Goal: Information Seeking & Learning: Compare options

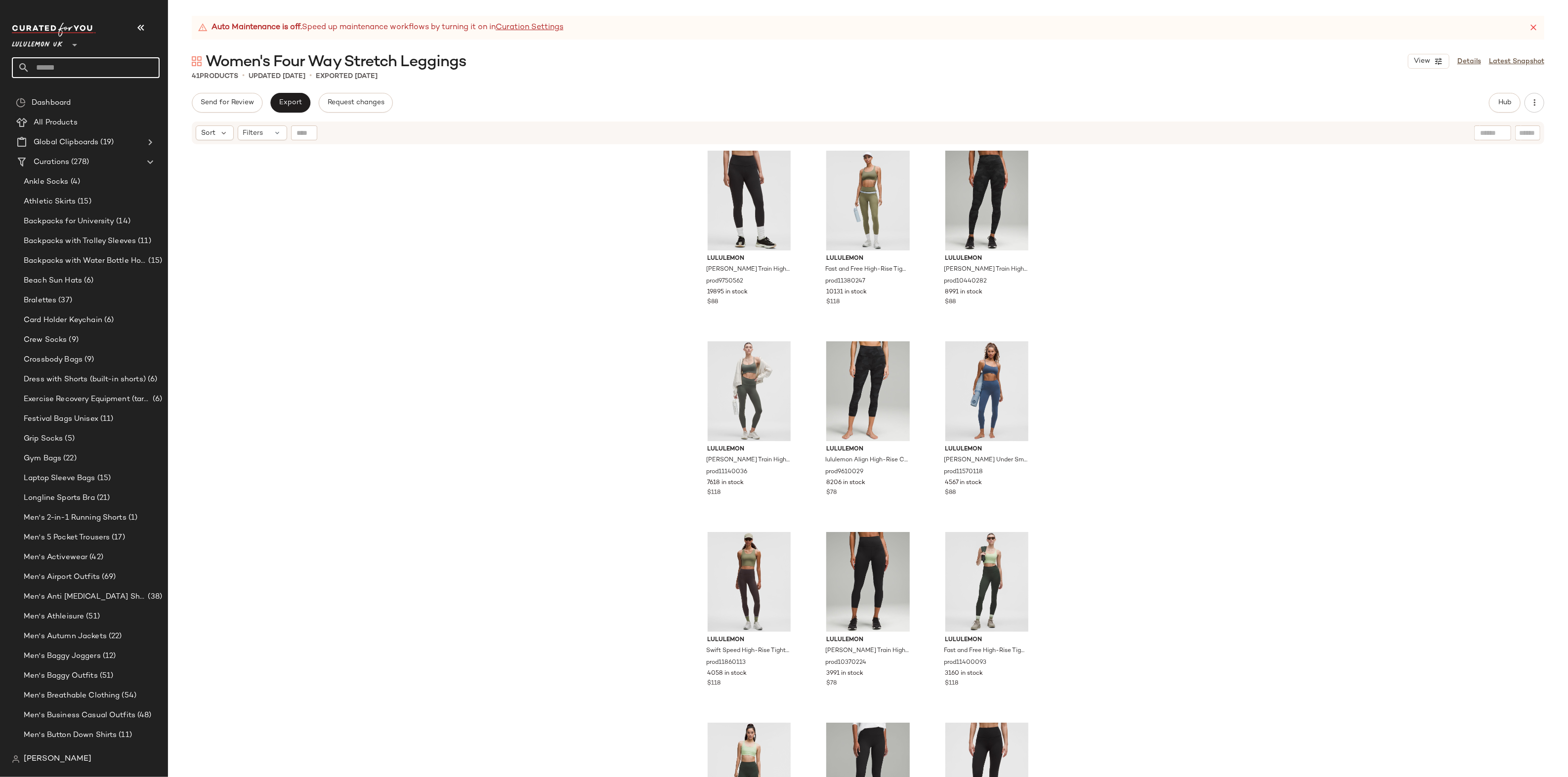
click at [50, 58] on input "text" at bounding box center [94, 68] width 130 height 21
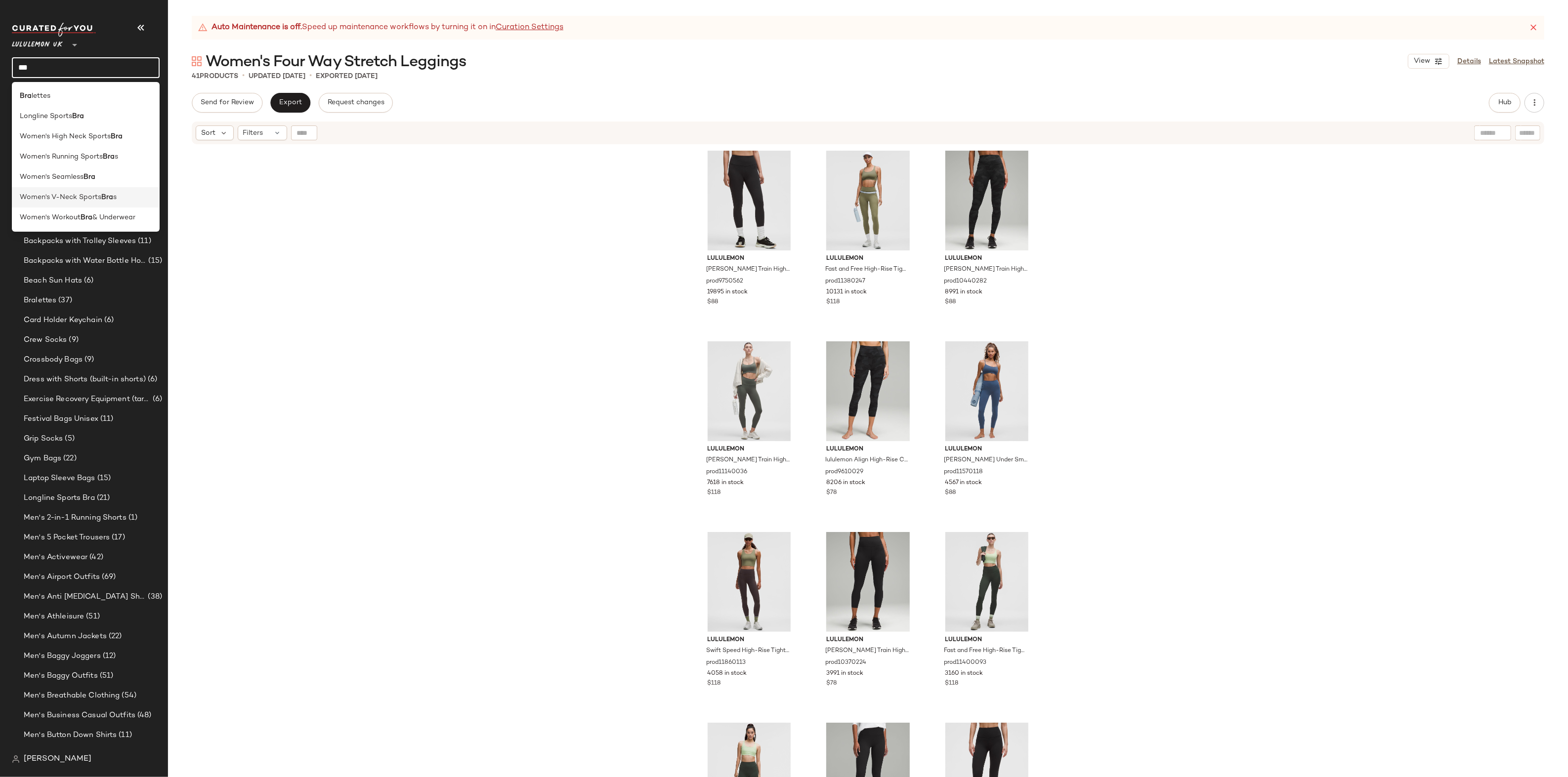
type input "***"
click at [109, 194] on b "Bra" at bounding box center [107, 197] width 12 height 10
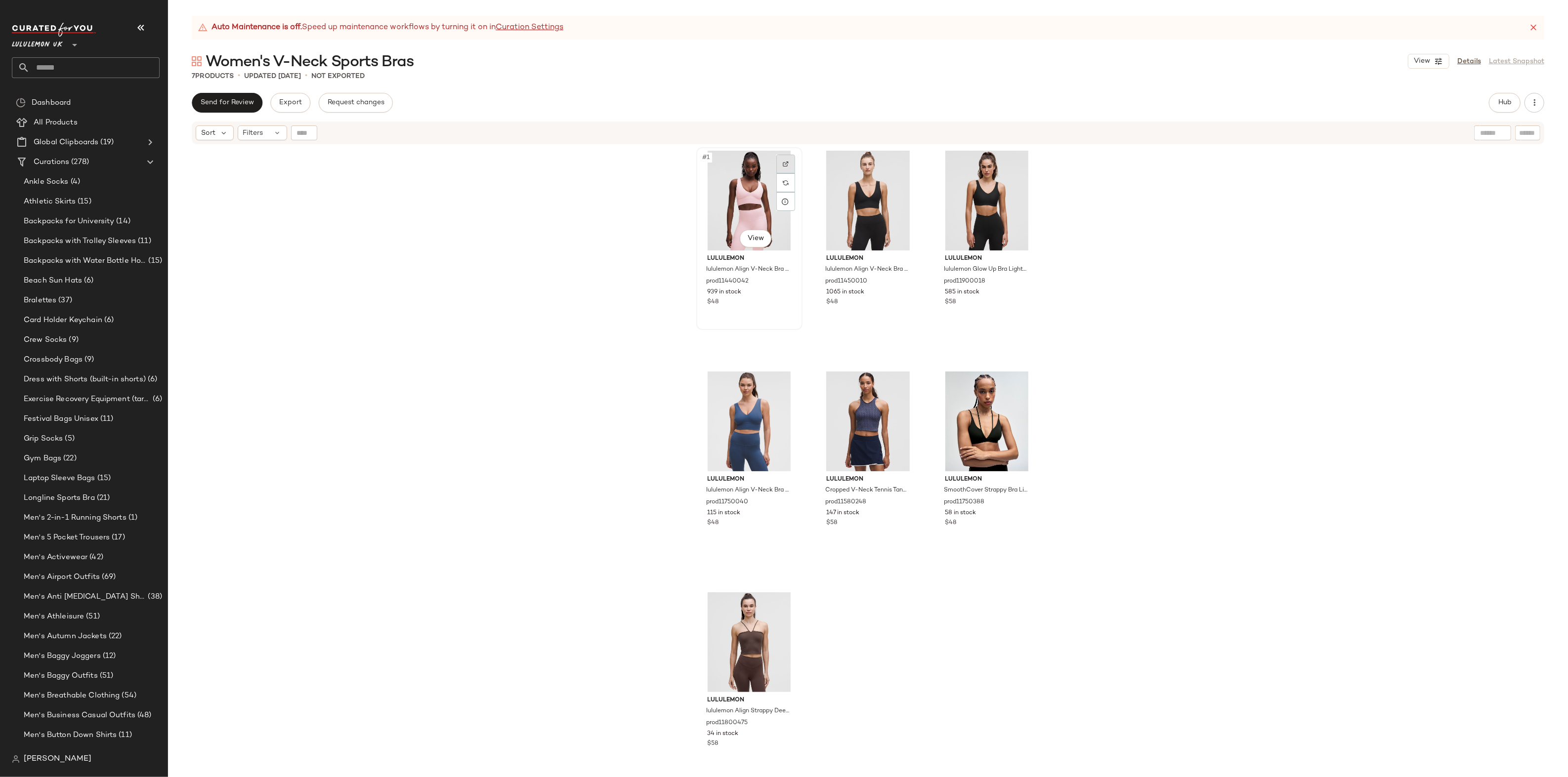
click at [788, 165] on div at bounding box center [786, 164] width 18 height 18
click at [903, 161] on img at bounding box center [904, 164] width 6 height 6
click at [1023, 155] on div at bounding box center [1023, 164] width 18 height 18
click at [781, 380] on div at bounding box center [786, 384] width 18 height 18
click at [901, 384] on img at bounding box center [904, 384] width 6 height 6
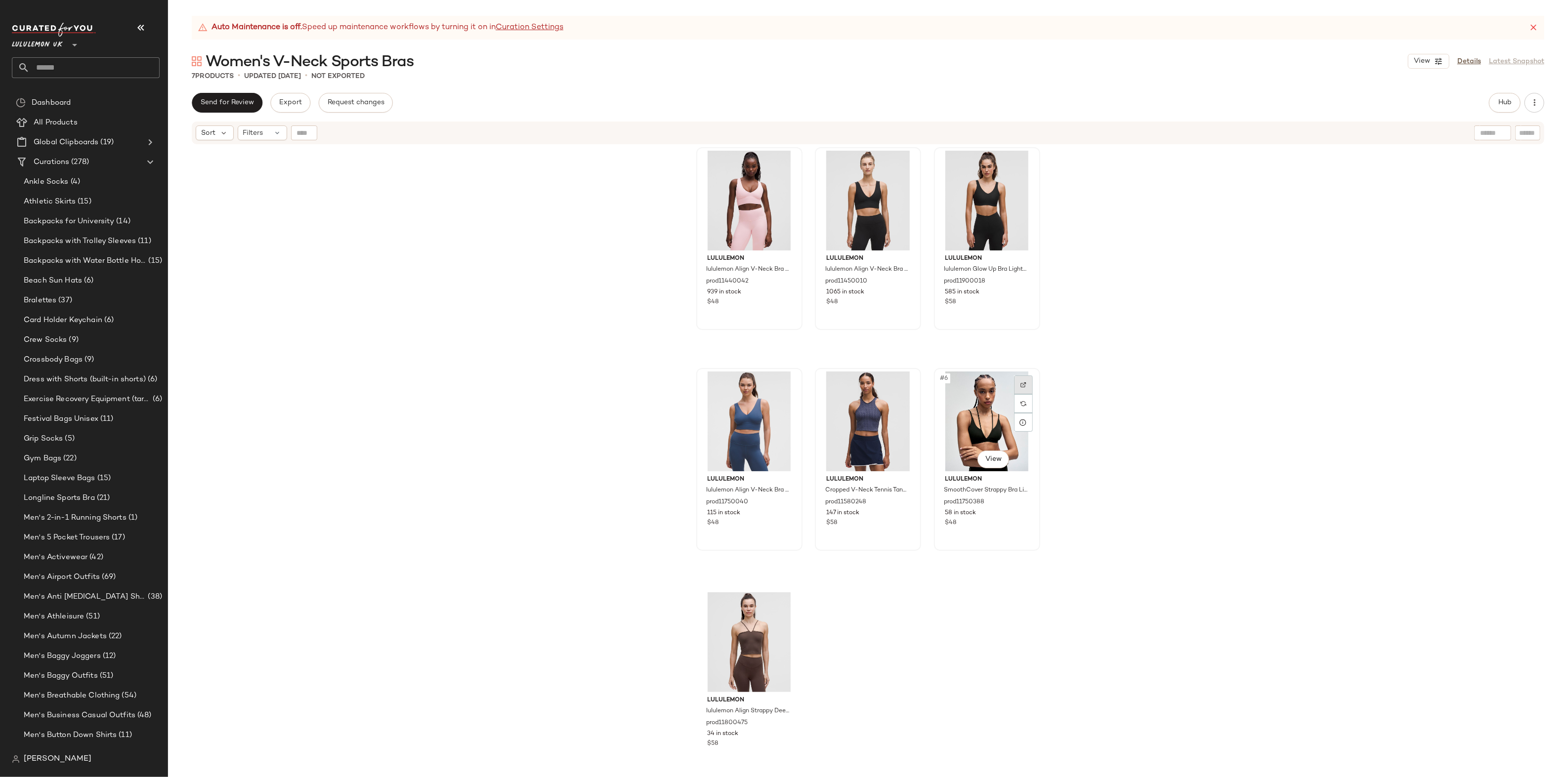
click at [1026, 380] on div at bounding box center [1023, 384] width 18 height 18
click at [779, 603] on div at bounding box center [786, 605] width 18 height 18
click at [93, 70] on input "text" at bounding box center [94, 68] width 130 height 21
type input "****"
click at [85, 94] on span "Neck Sports Bra" at bounding box center [93, 96] width 55 height 10
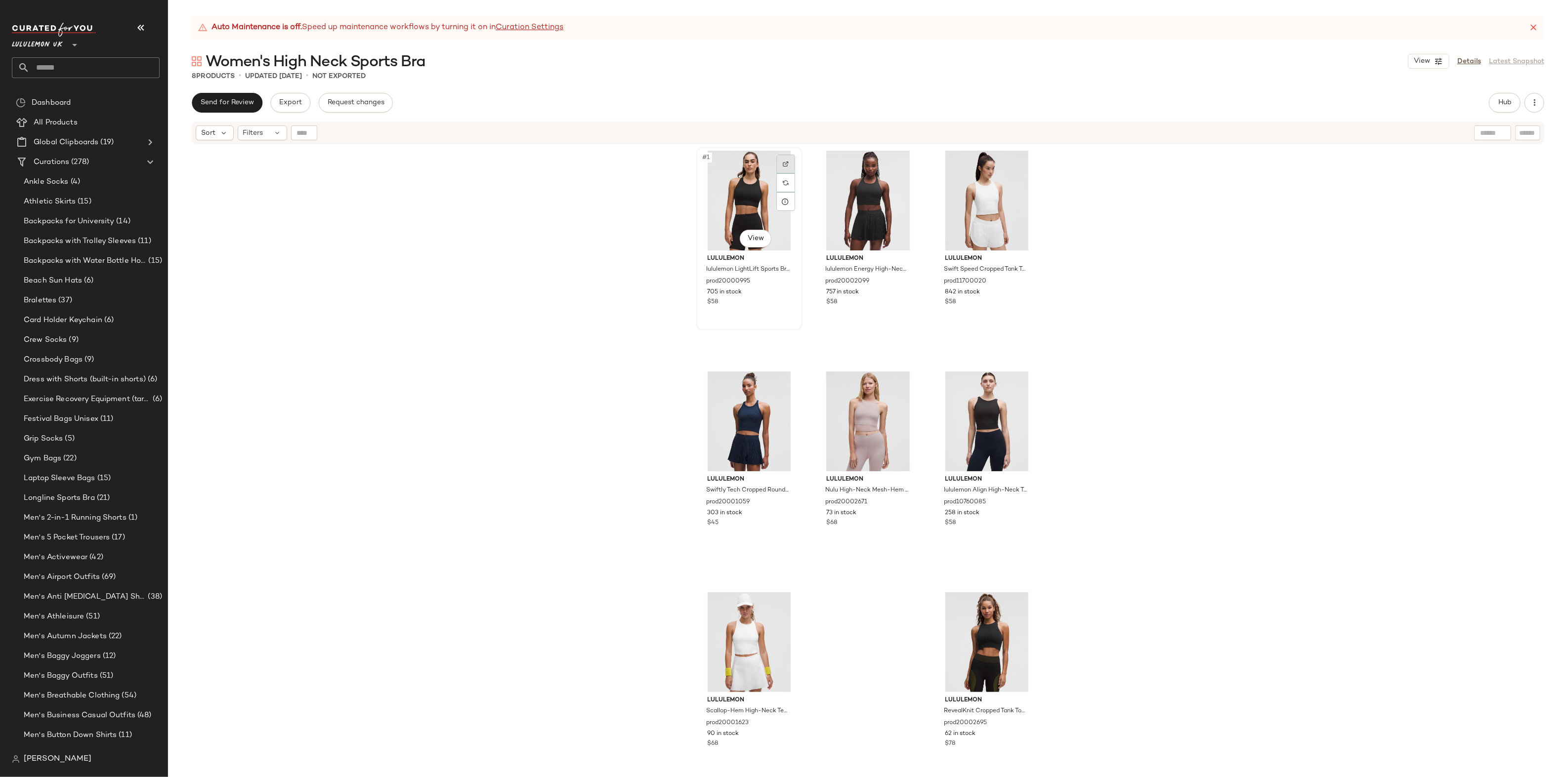
click at [780, 156] on div at bounding box center [786, 164] width 18 height 18
click at [905, 158] on div at bounding box center [904, 164] width 18 height 18
click at [1028, 156] on div at bounding box center [1023, 164] width 18 height 18
click at [792, 370] on div "#4 View lululemon Swiftly Tech Cropped Round-Neck Tank Top 2.0 prod20001059 303…" at bounding box center [749, 460] width 104 height 180
click at [783, 376] on div at bounding box center [786, 384] width 18 height 18
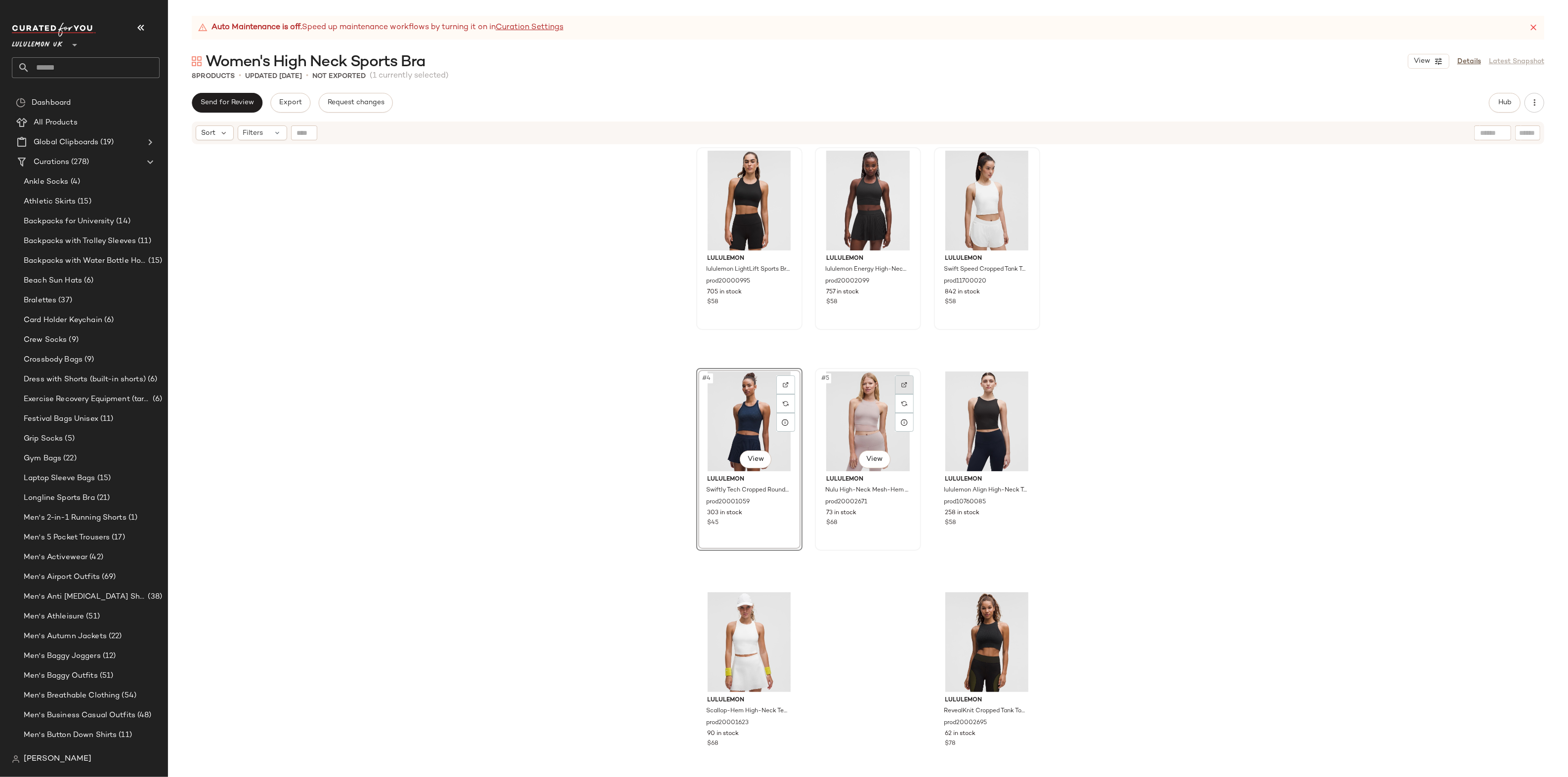
click at [901, 384] on img at bounding box center [904, 384] width 6 height 6
click at [84, 68] on input "text" at bounding box center [94, 68] width 130 height 21
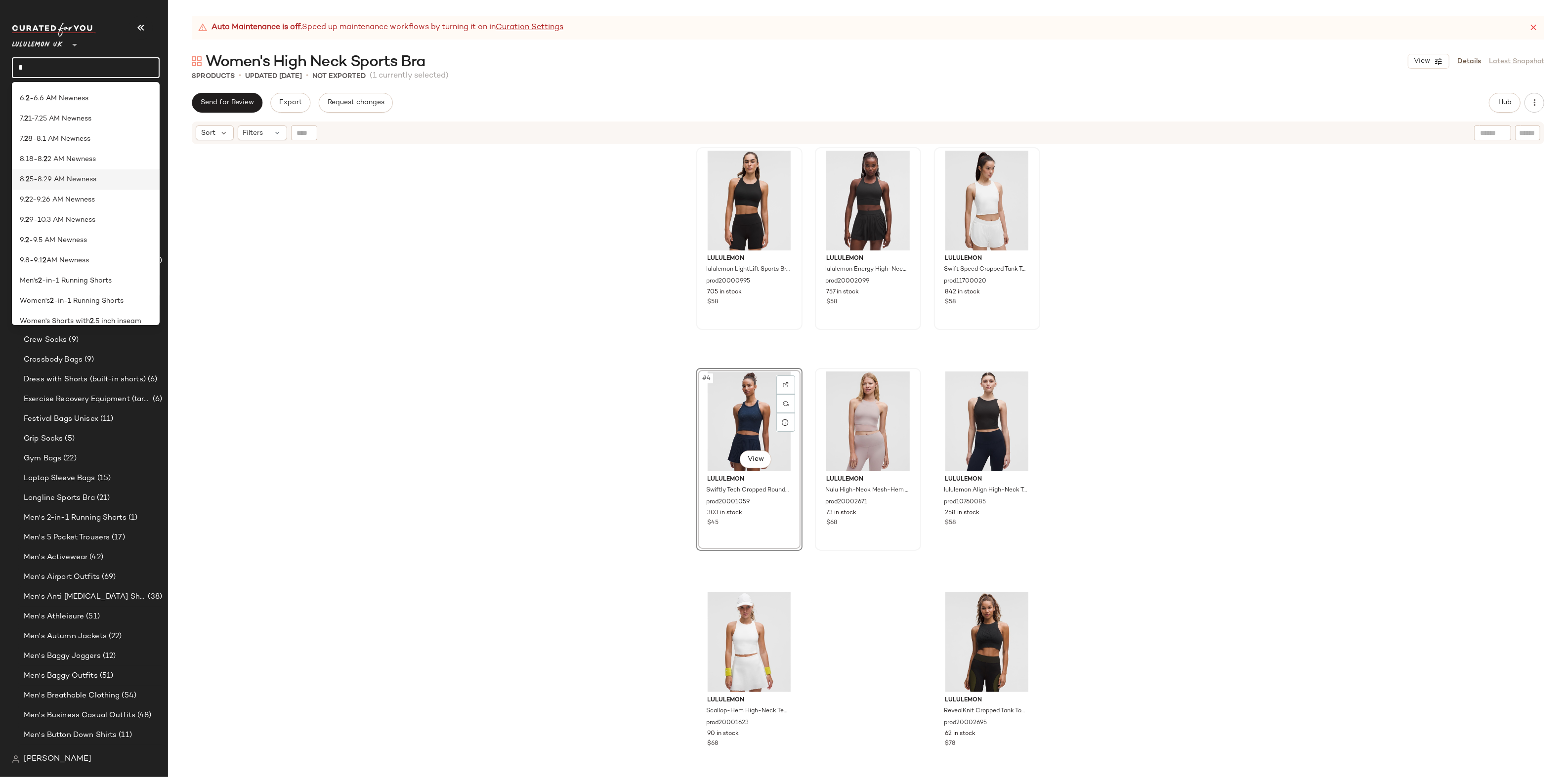
scroll to position [48, 0]
type input "*"
click at [91, 287] on span "-in-1 Running Shorts" at bounding box center [88, 291] width 69 height 10
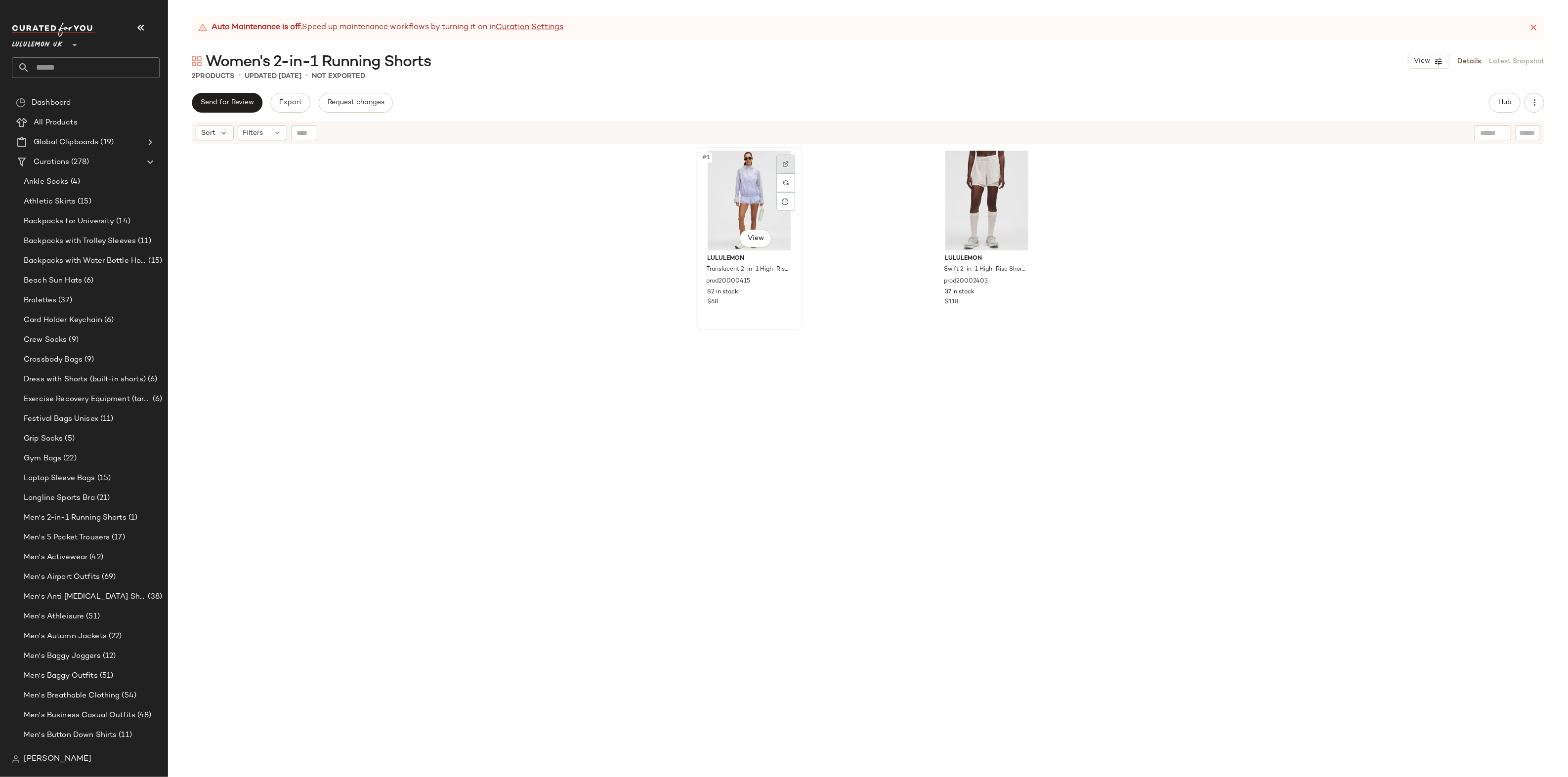
click at [785, 157] on div at bounding box center [786, 164] width 18 height 18
click at [1021, 158] on div at bounding box center [1023, 164] width 18 height 18
click at [76, 70] on input "text" at bounding box center [94, 68] width 130 height 21
type input "****"
click at [67, 114] on span "ared Jackets" at bounding box center [84, 116] width 43 height 10
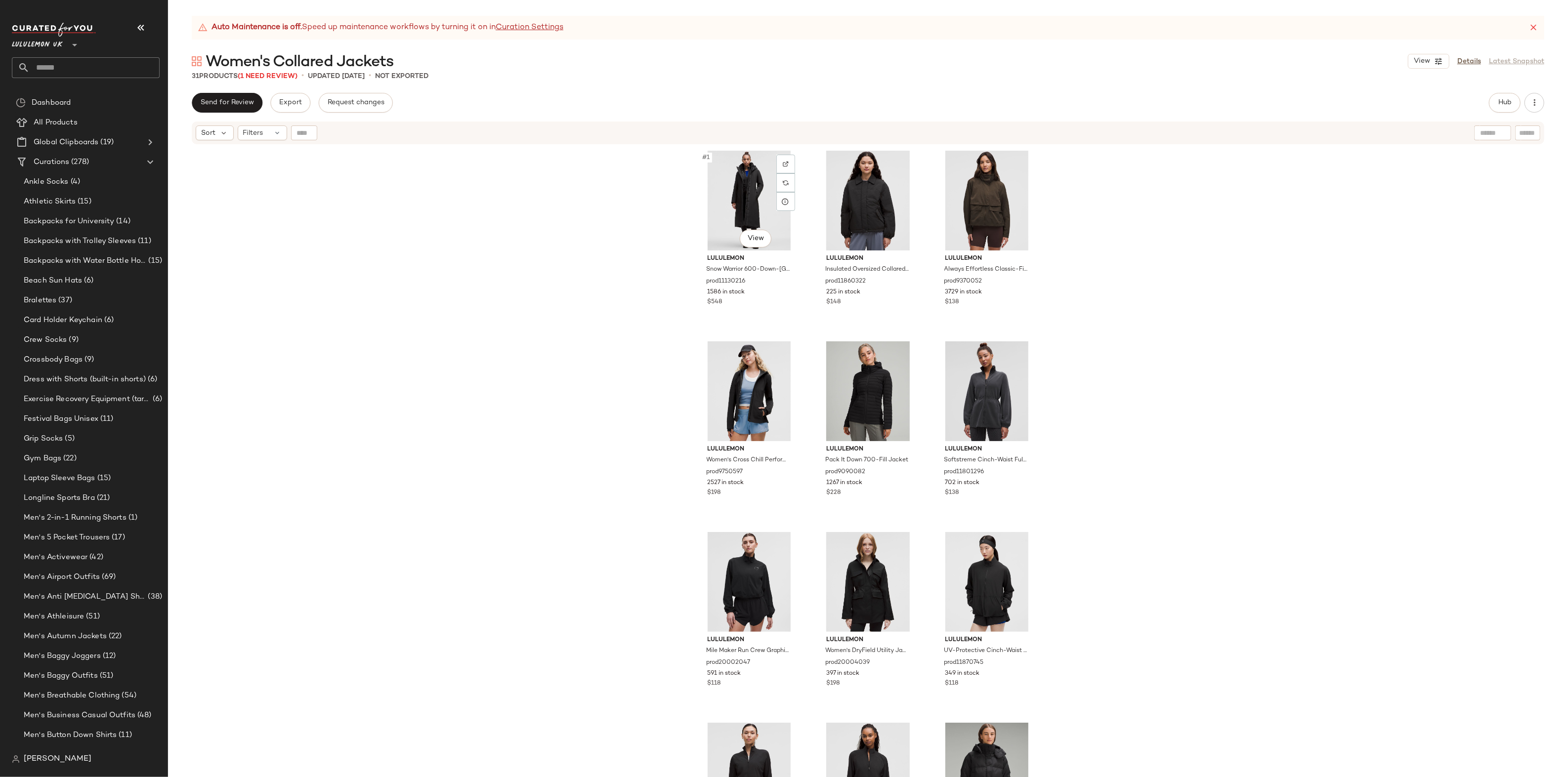
drag, startPoint x: 780, startPoint y: 161, endPoint x: 583, endPoint y: 248, distance: 215.4
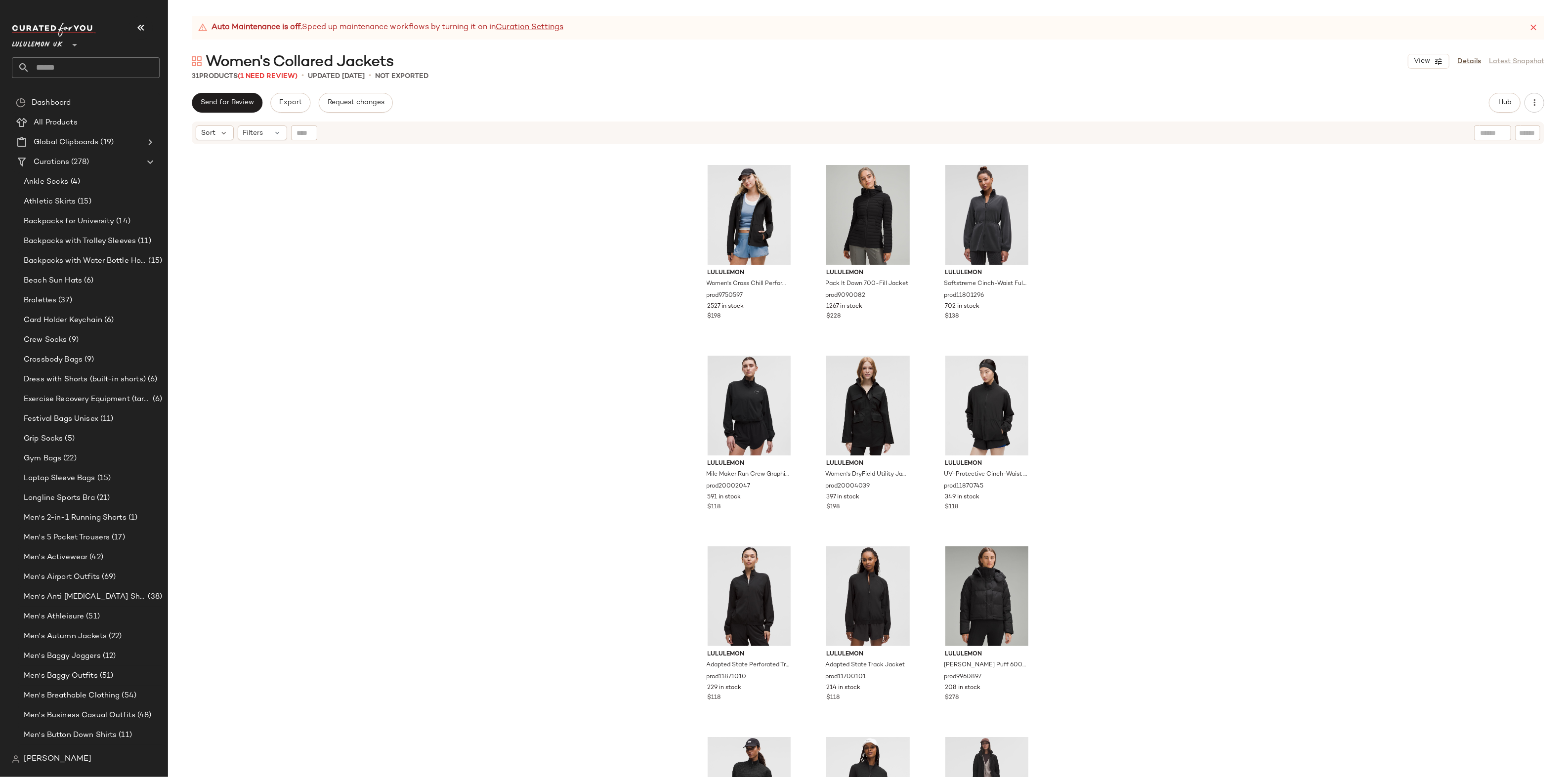
scroll to position [389, 0]
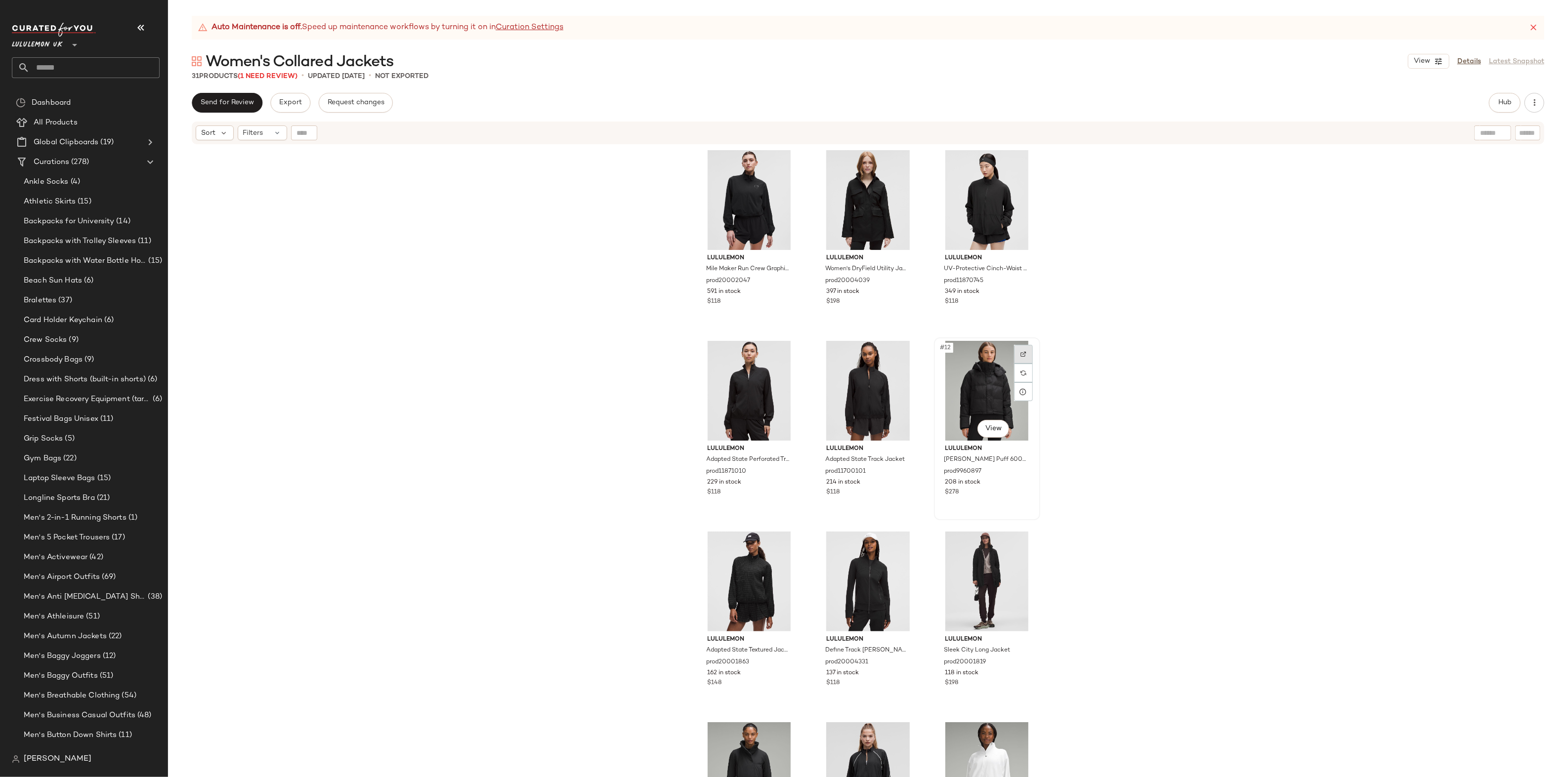
click at [1025, 348] on div at bounding box center [1023, 354] width 18 height 18
click at [93, 62] on input "text" at bounding box center [94, 68] width 130 height 21
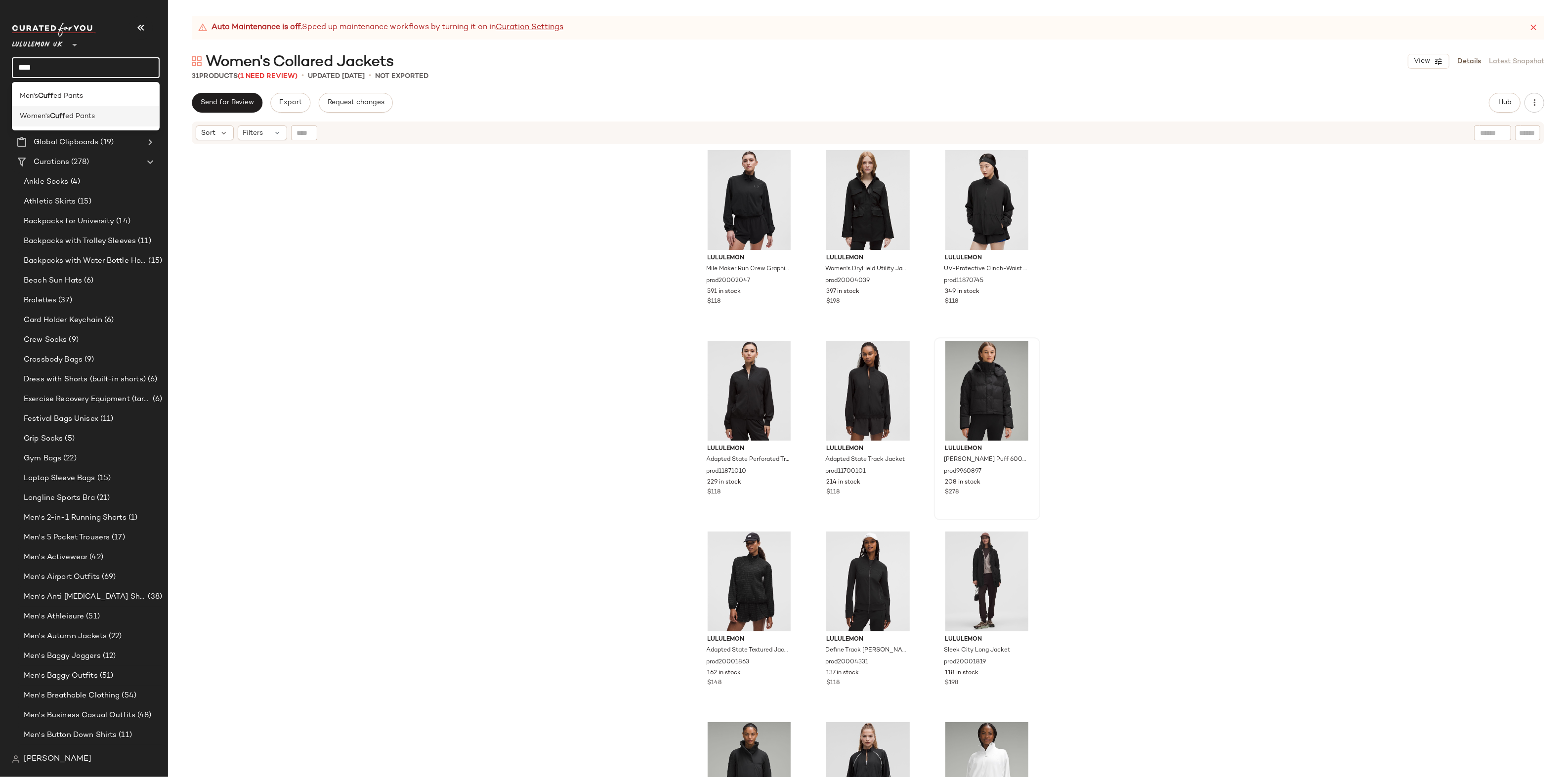
type input "****"
click at [90, 110] on div "Women's Cuff ed Pants" at bounding box center [85, 116] width 148 height 20
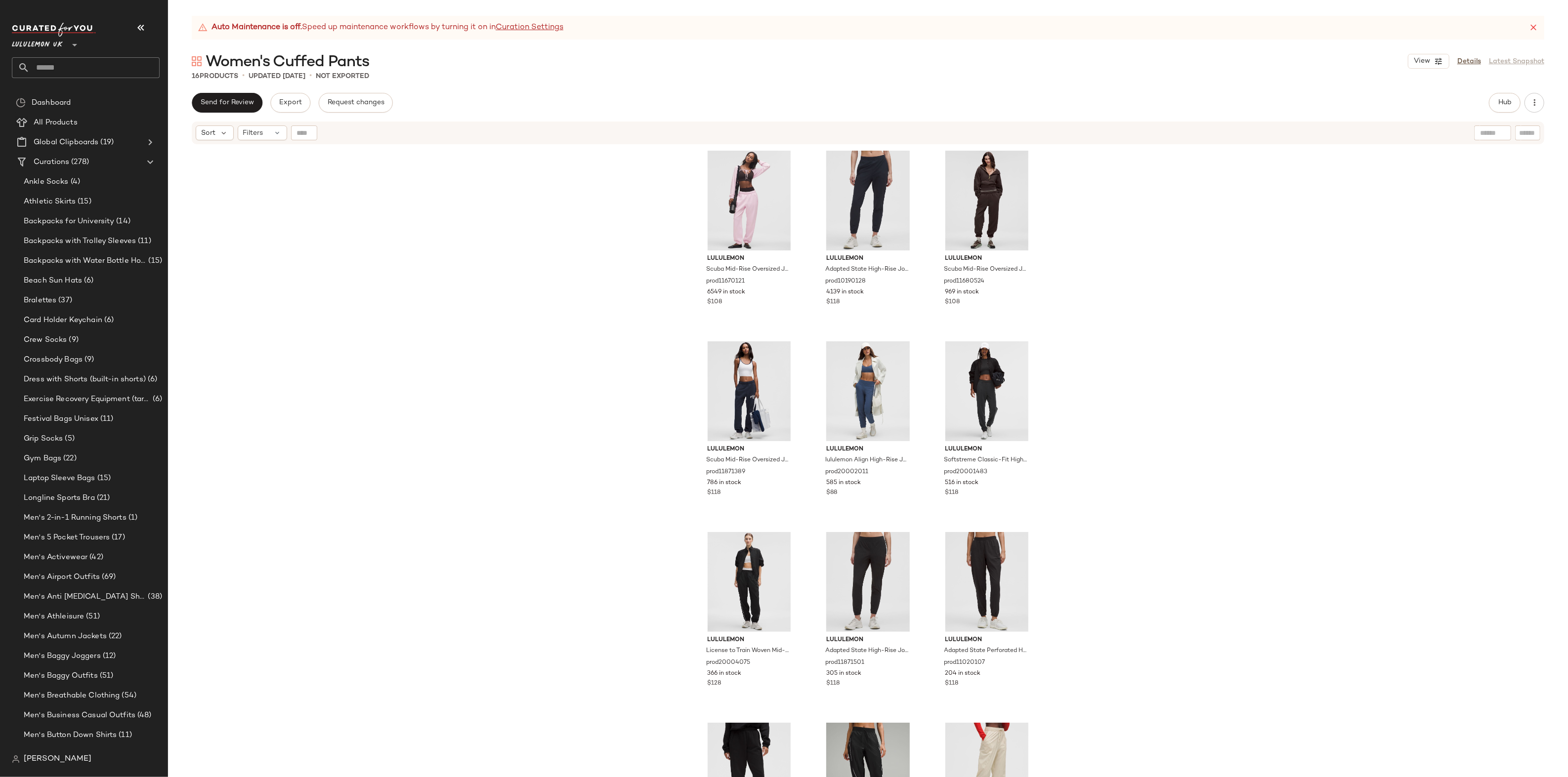
click at [96, 68] on input "text" at bounding box center [94, 68] width 130 height 21
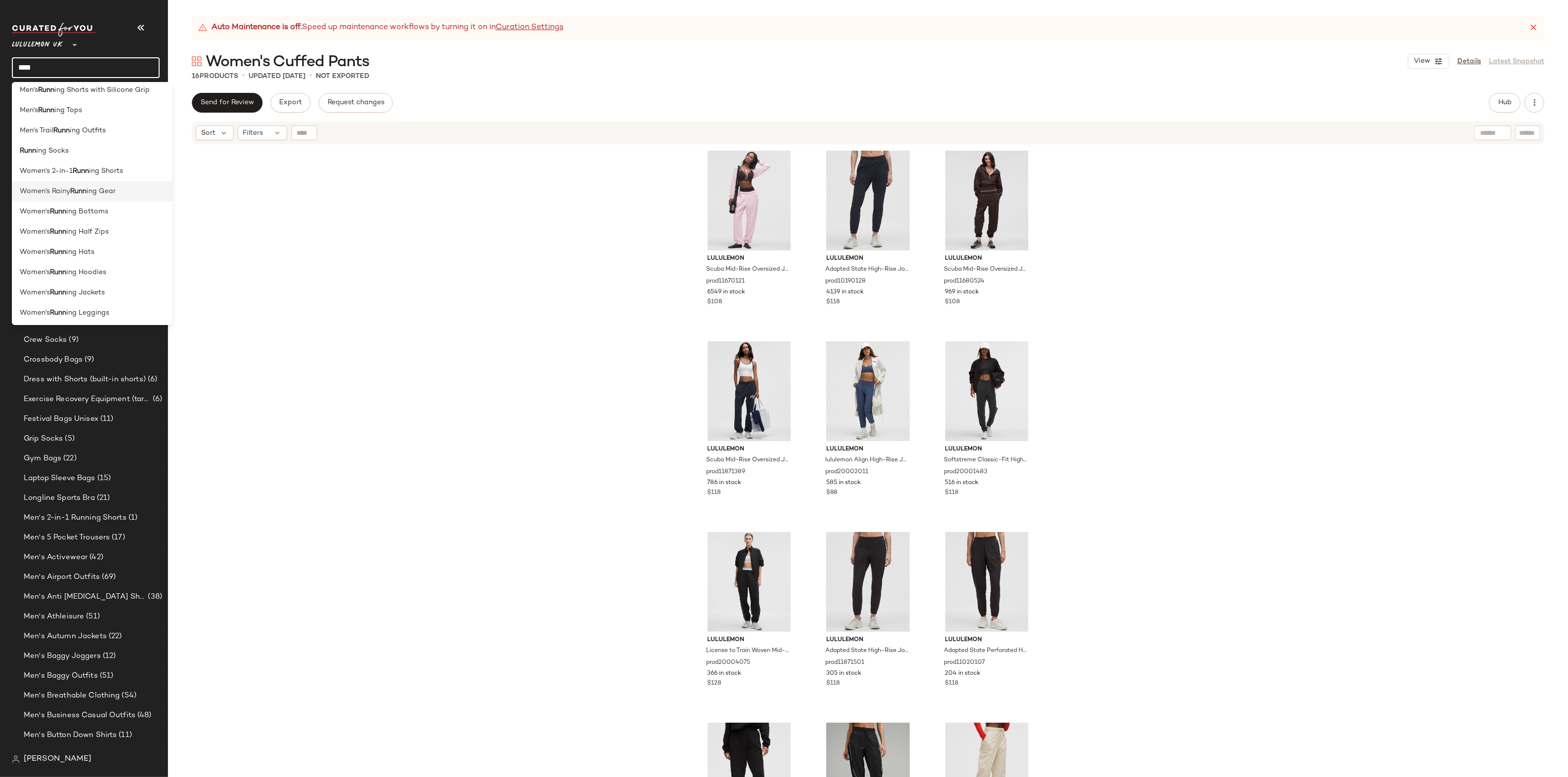
scroll to position [210, 0]
type input "****"
click at [69, 145] on div "Runn ing Socks" at bounding box center [92, 150] width 145 height 10
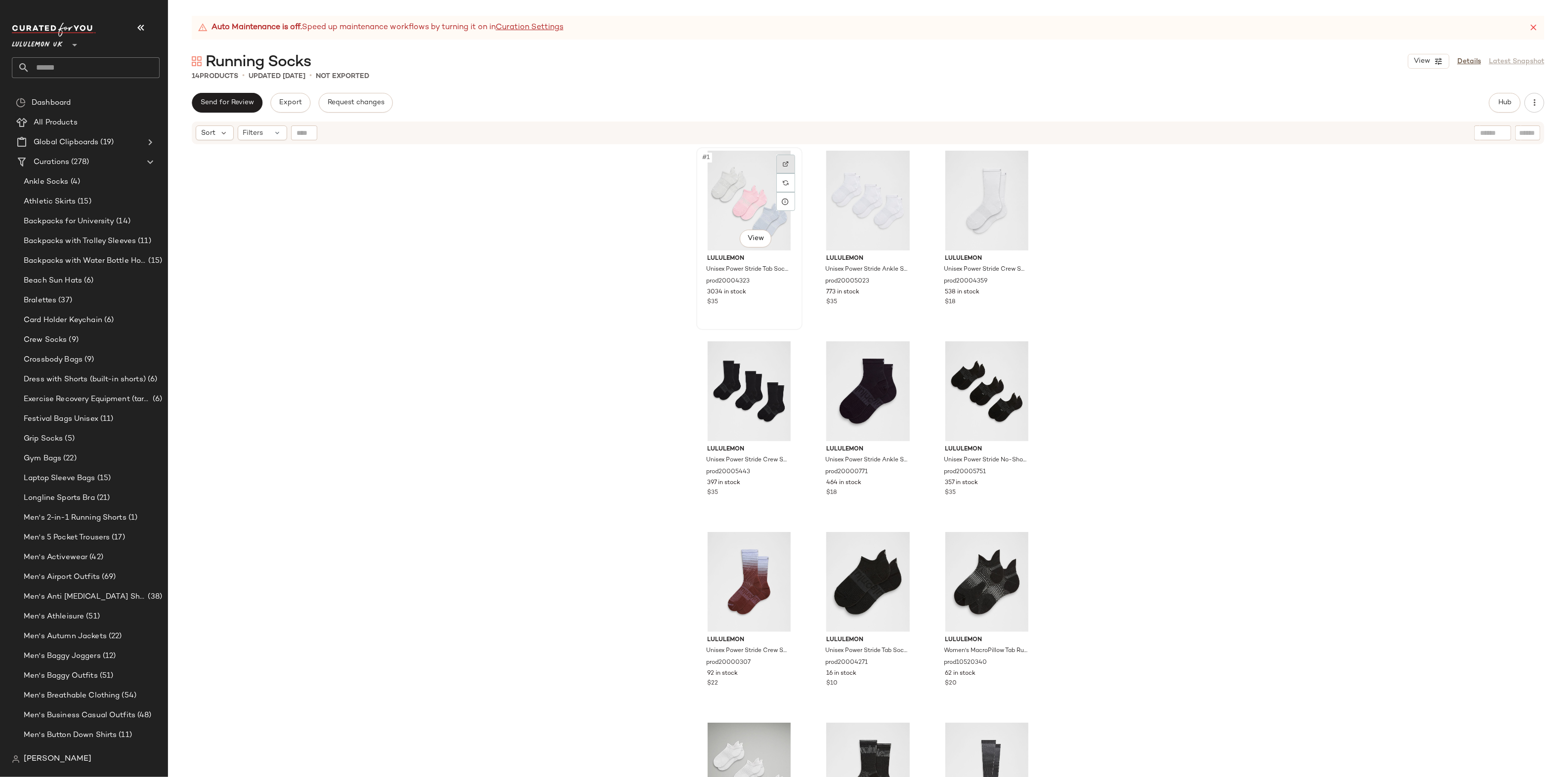
click at [777, 156] on div at bounding box center [786, 164] width 18 height 18
